Goal: Task Accomplishment & Management: Complete application form

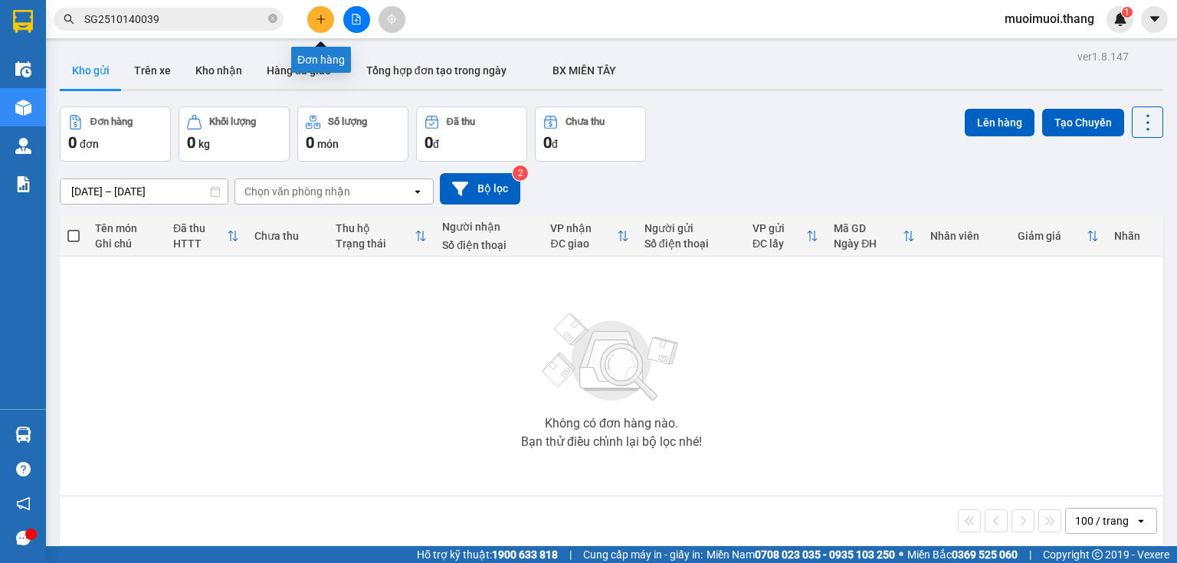
click at [310, 25] on button at bounding box center [320, 19] width 27 height 27
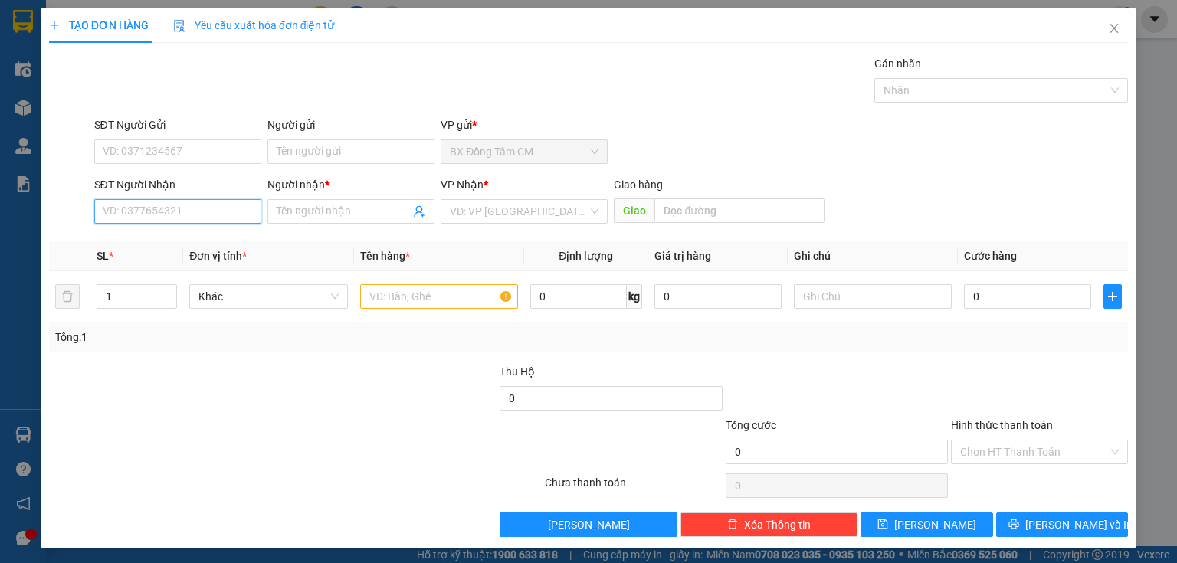
click at [164, 212] on input "SĐT Người Nhận" at bounding box center [177, 211] width 167 height 25
type input "0949744449"
click at [332, 206] on input "Người nhận *" at bounding box center [343, 211] width 133 height 17
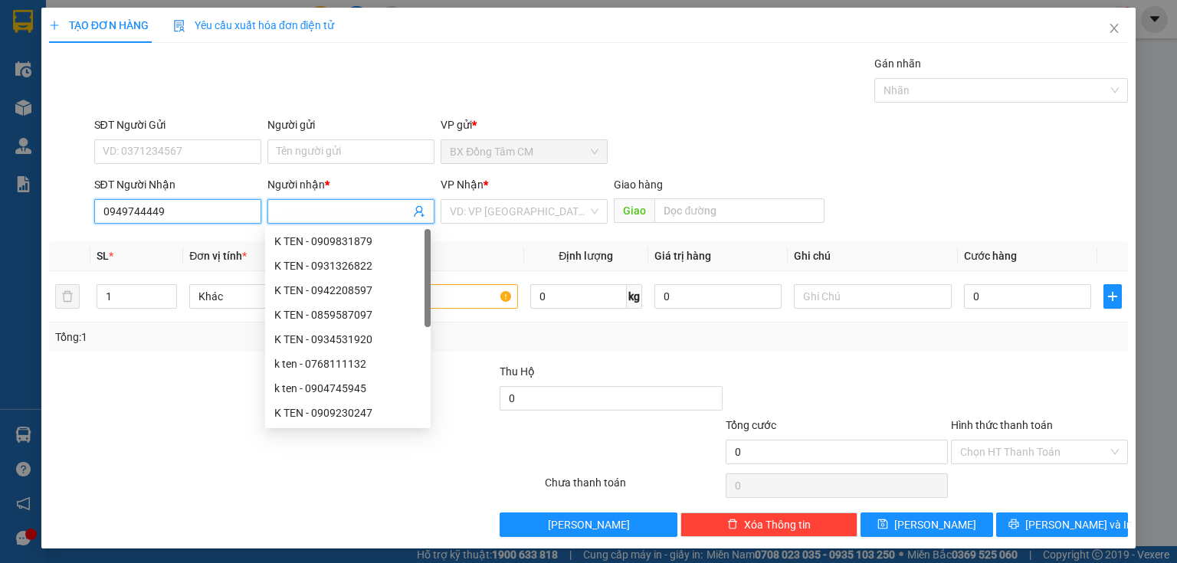
click at [202, 215] on input "0949744449" at bounding box center [177, 211] width 167 height 25
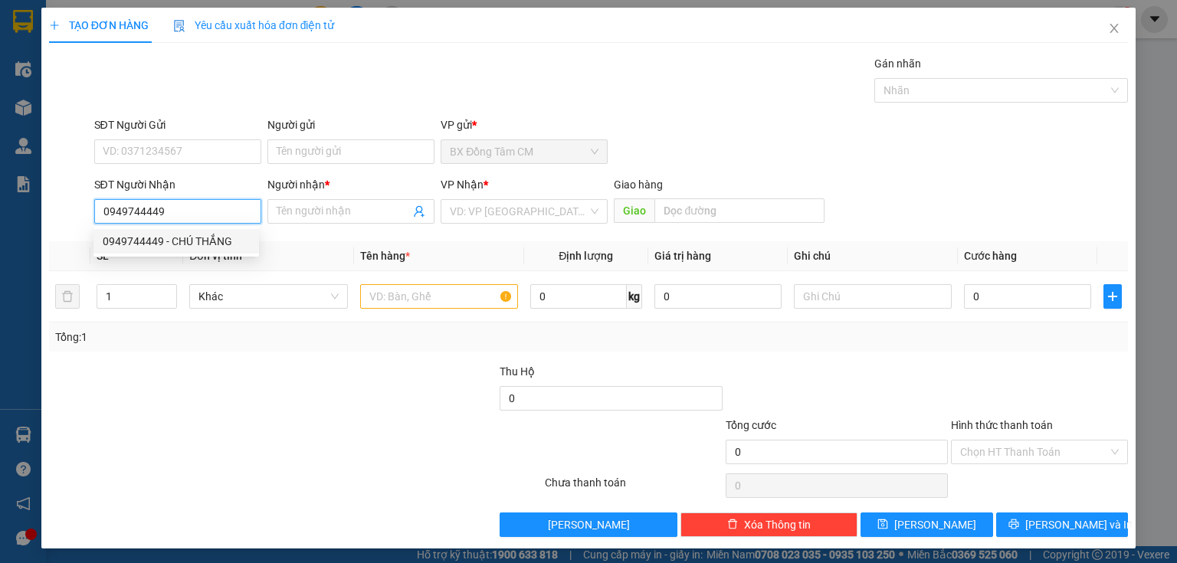
click at [179, 240] on div "0949744449 - CHÚ THẮNG" at bounding box center [176, 241] width 147 height 17
type input "CHÚ THẮNG"
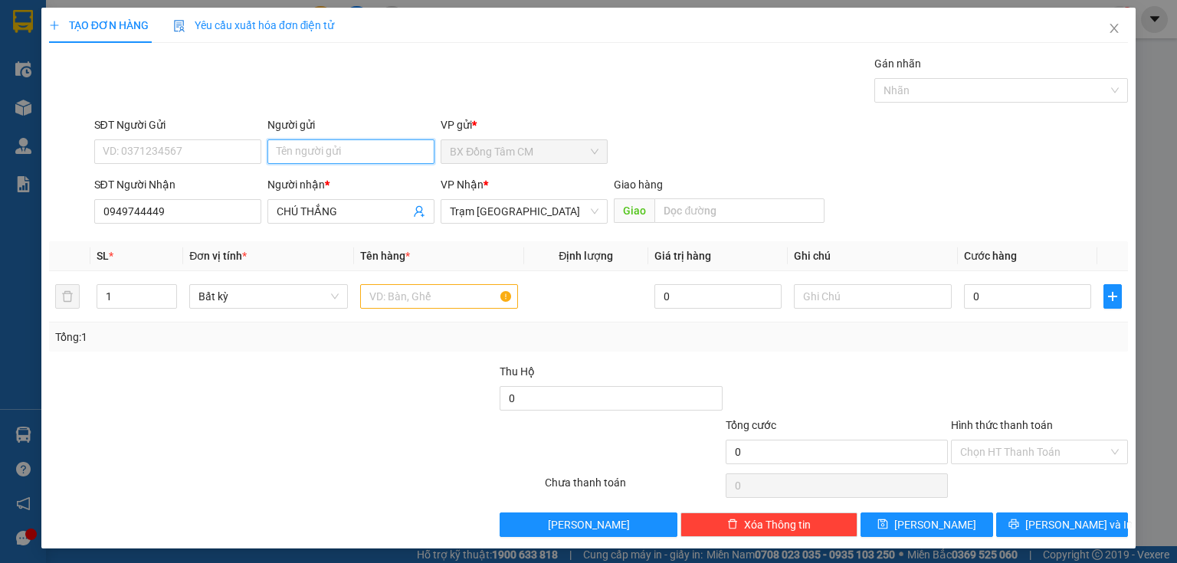
click at [313, 145] on input "Người gửi" at bounding box center [350, 151] width 167 height 25
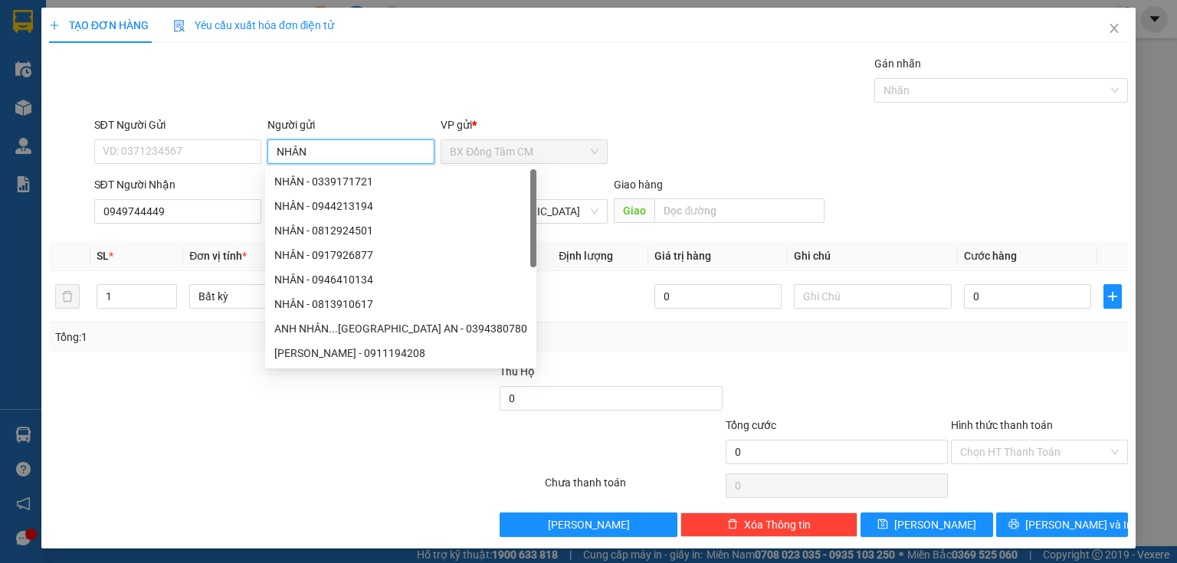
type input "NHÂN"
click at [693, 117] on div "SĐT Người Gửi VD: 0371234567 Người gửi NHÂN VP gửi * BX Đồng Tâm CM" at bounding box center [611, 144] width 1041 height 54
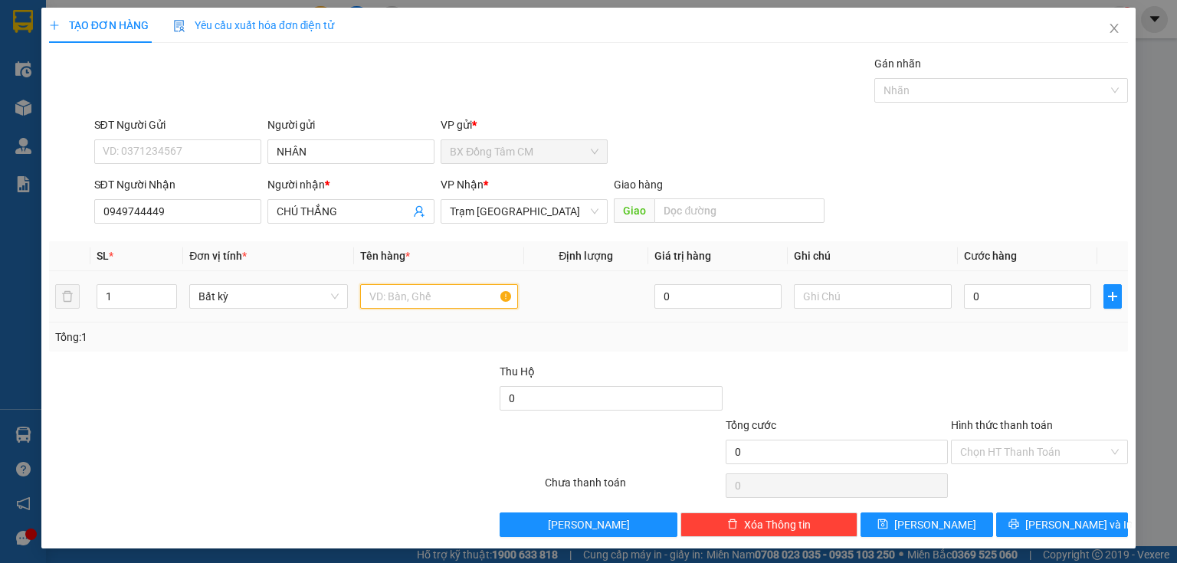
click at [457, 299] on input "text" at bounding box center [439, 296] width 158 height 25
type input "1 BỌC CAMERA"
click at [963, 451] on input "Hình thức thanh toán" at bounding box center [1034, 452] width 148 height 23
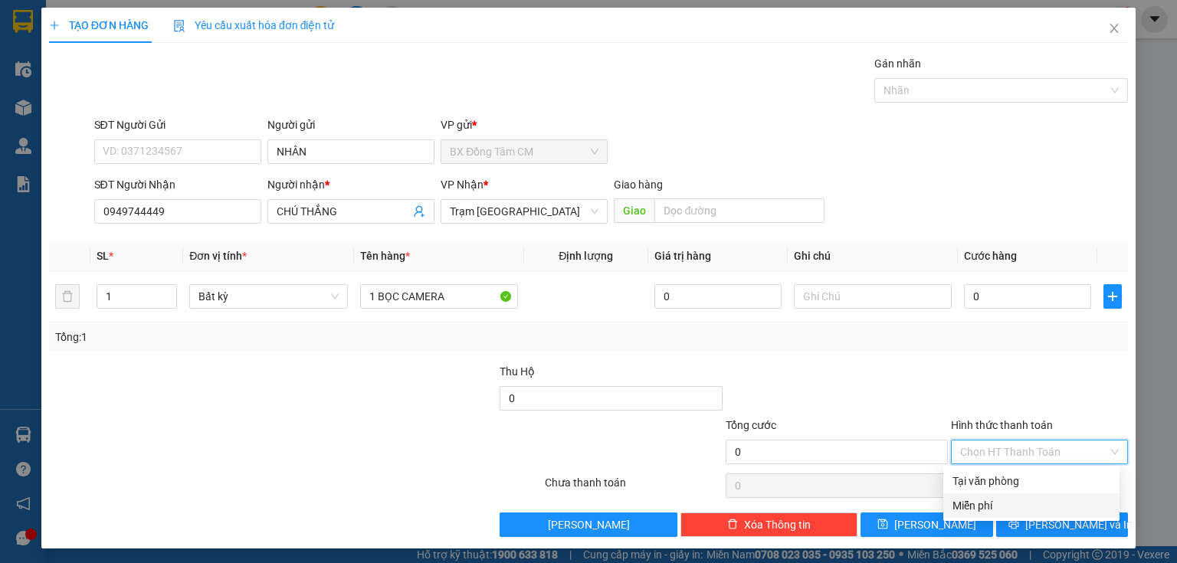
click at [1012, 502] on div "Miễn phí" at bounding box center [1032, 505] width 158 height 17
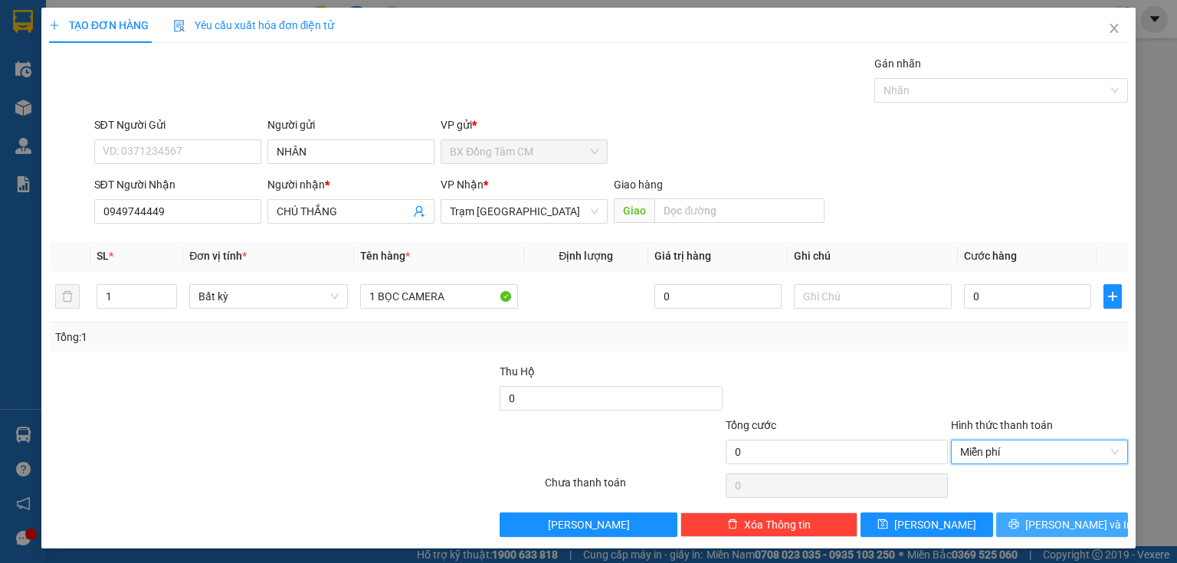
click at [1086, 520] on button "[PERSON_NAME] và In" at bounding box center [1062, 525] width 133 height 25
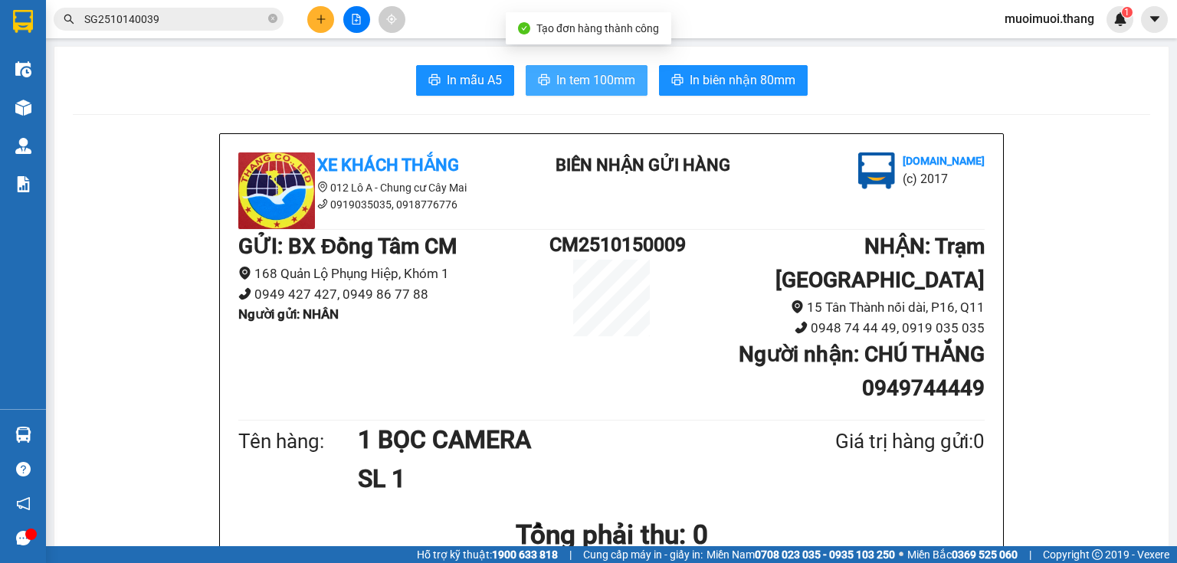
click at [621, 78] on span "In tem 100mm" at bounding box center [595, 80] width 79 height 19
